Goal: Check status: Check status

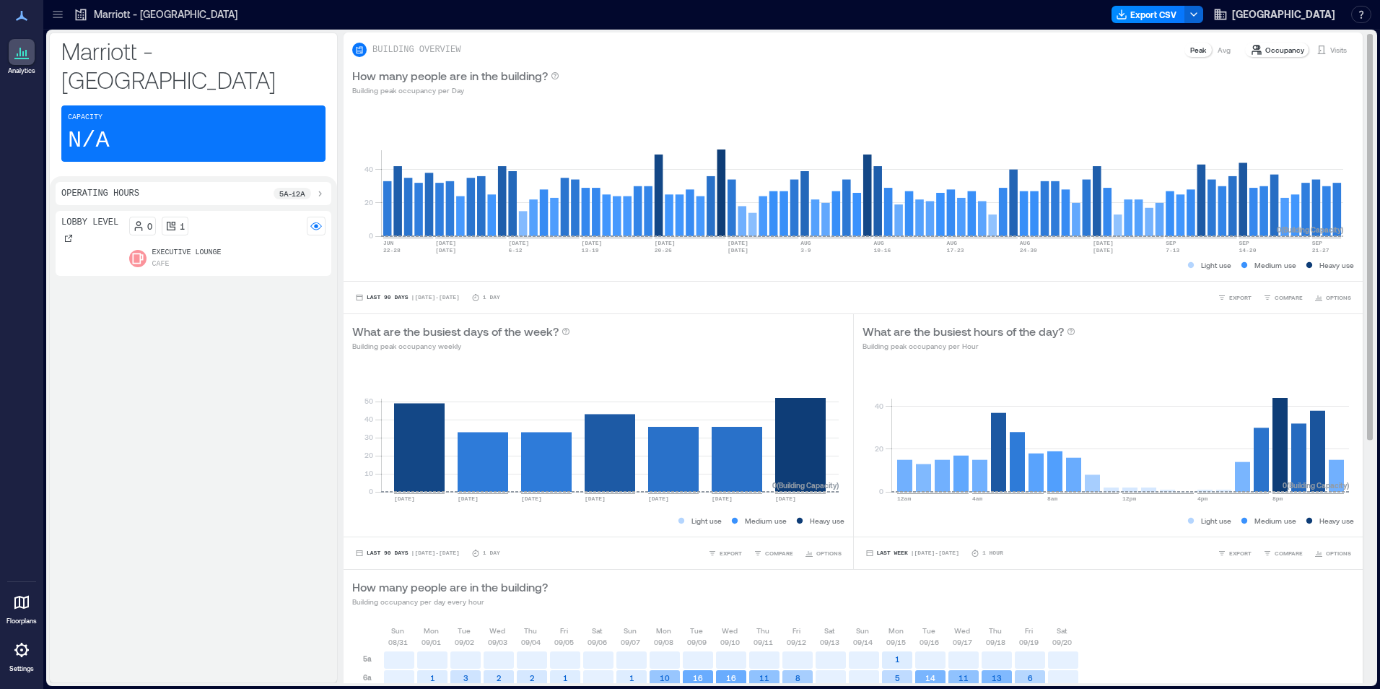
click at [1330, 48] on p "Visits" at bounding box center [1338, 50] width 17 height 12
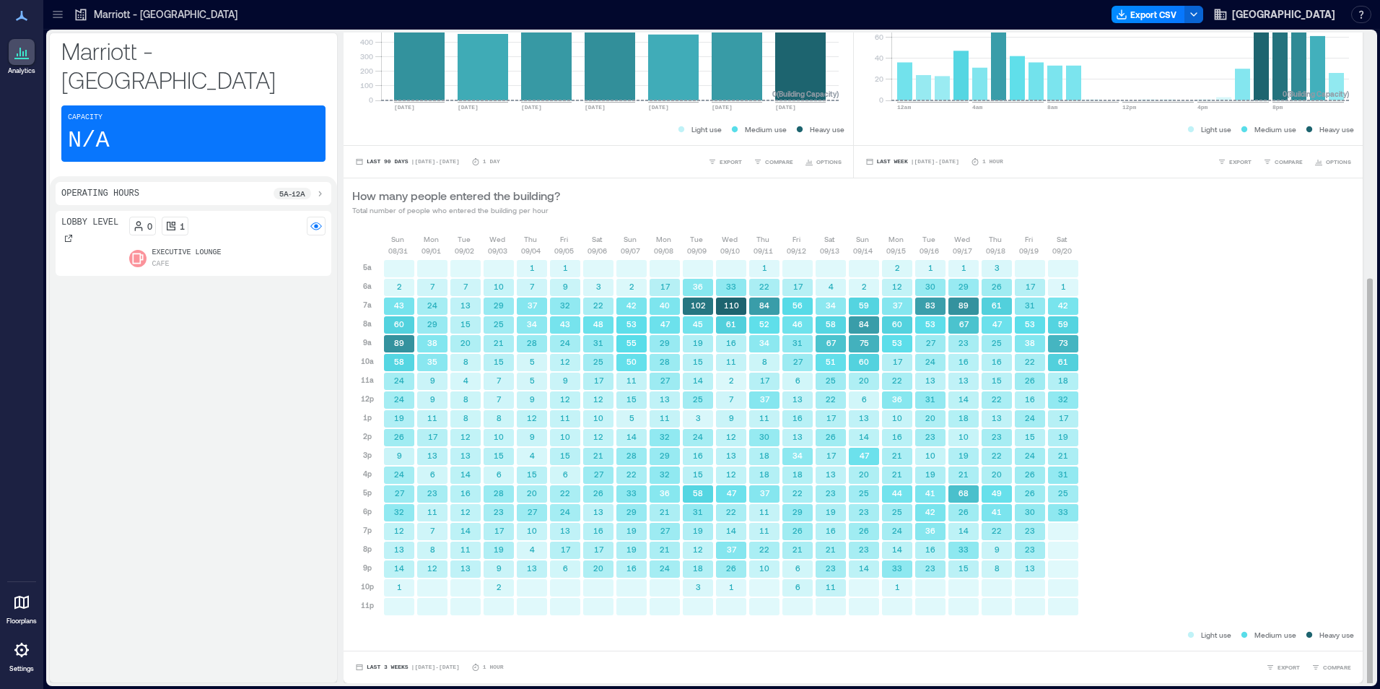
scroll to position [1, 0]
click at [420, 666] on span "| [DATE] - [DATE]" at bounding box center [435, 666] width 48 height 0
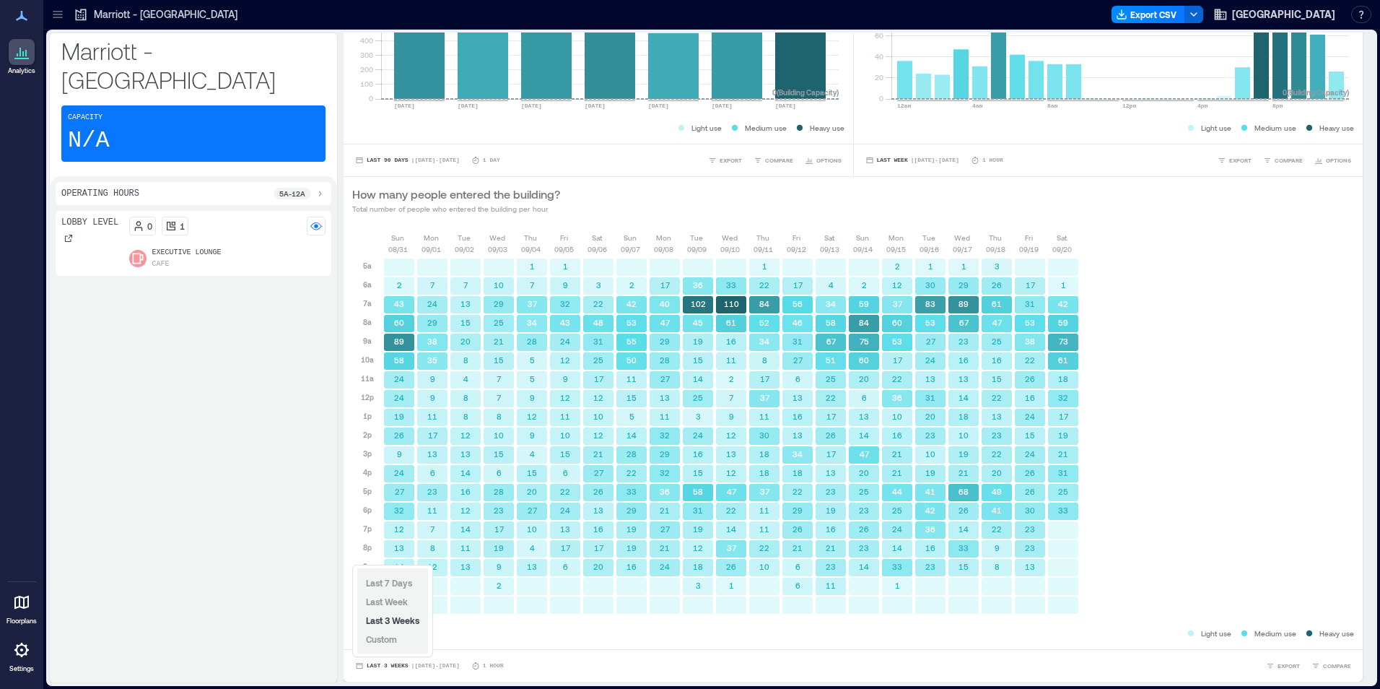
click at [405, 646] on div "Last 7 Days Last Week Last 3 Weeks Custom" at bounding box center [392, 610] width 71 height 85
click at [390, 641] on span "Custom" at bounding box center [381, 639] width 31 height 10
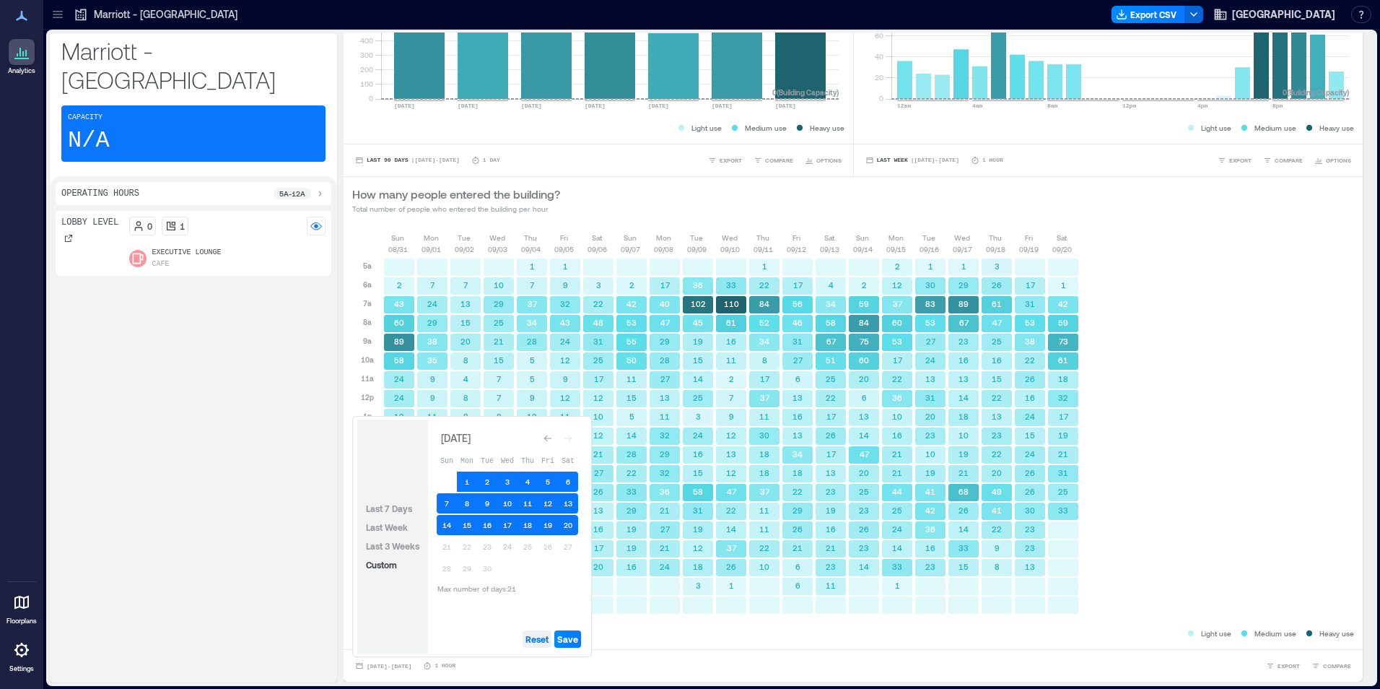
click at [527, 635] on span "Reset" at bounding box center [537, 639] width 23 height 12
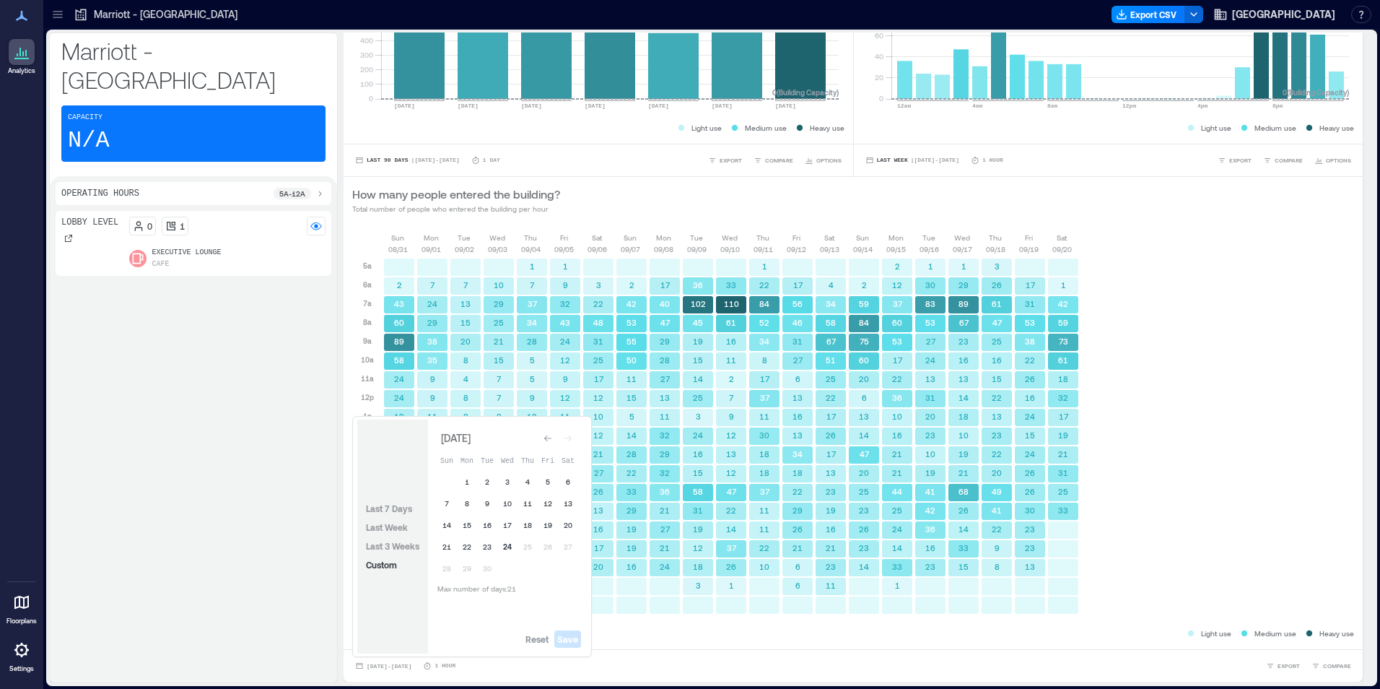
click at [508, 549] on button "24" at bounding box center [507, 546] width 20 height 20
click at [489, 546] on button "23" at bounding box center [487, 546] width 20 height 20
click at [474, 548] on button "22" at bounding box center [467, 546] width 20 height 20
click at [571, 637] on span "Save" at bounding box center [567, 639] width 21 height 12
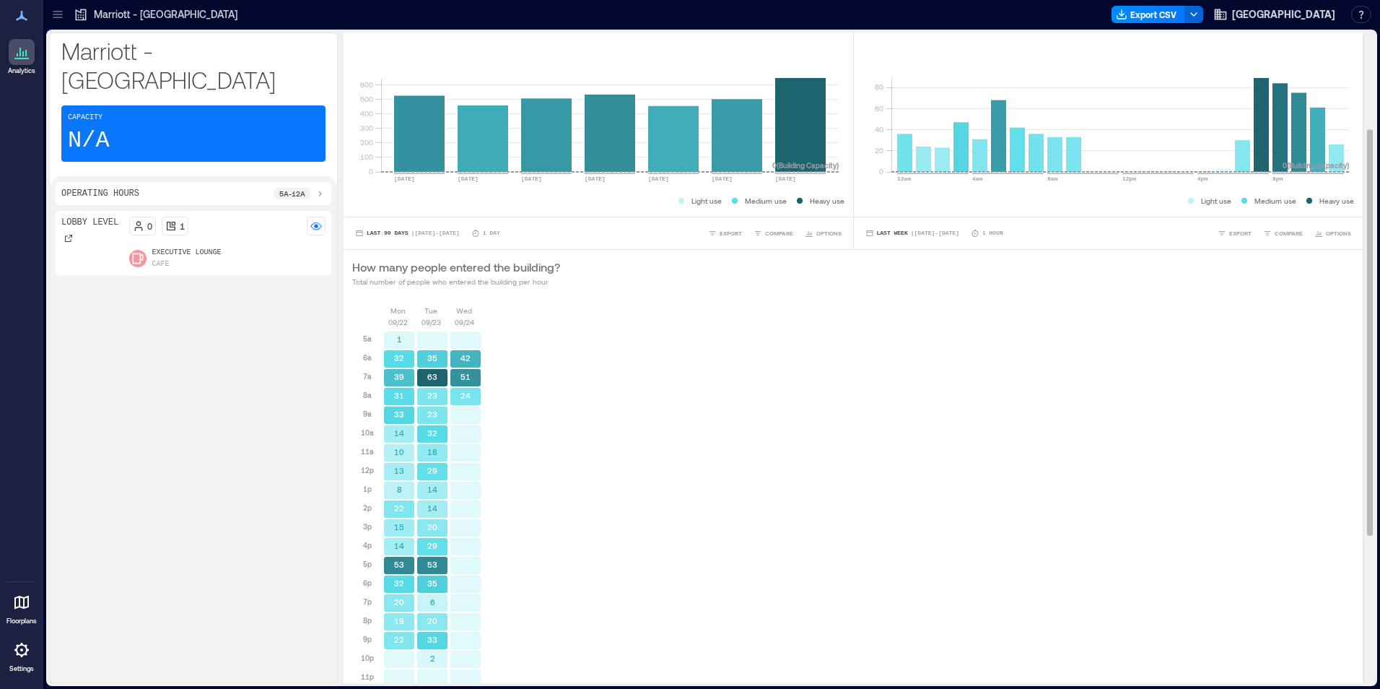
scroll to position [391, 0]
